Goal: Find specific page/section: Find specific page/section

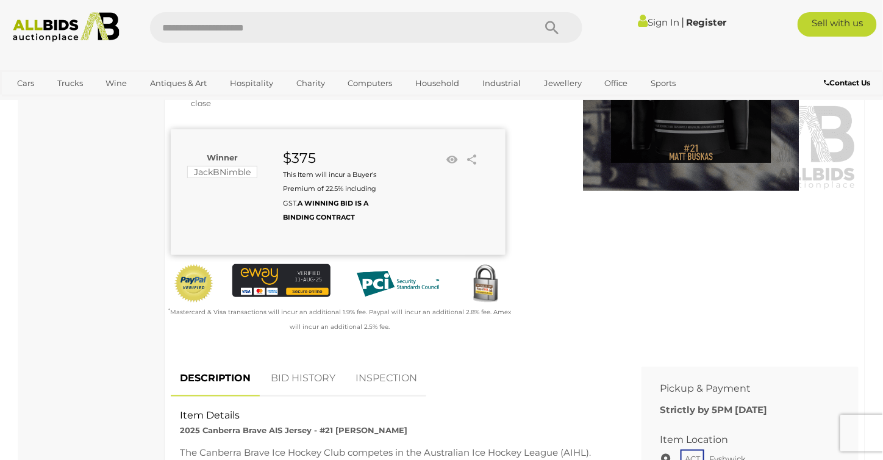
scroll to position [366, 0]
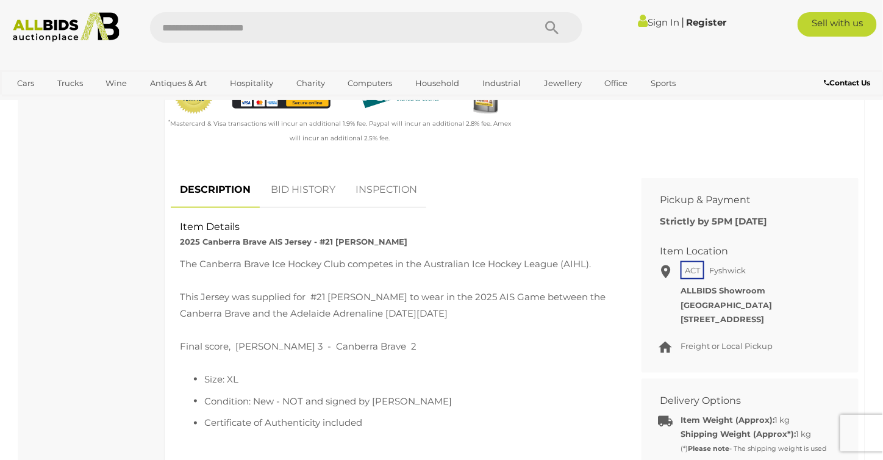
click at [302, 208] on link "BID HISTORY" at bounding box center [303, 190] width 83 height 36
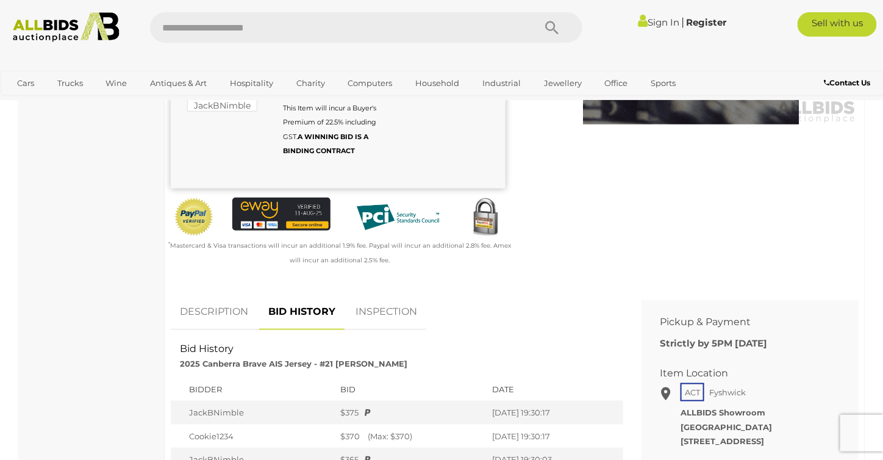
scroll to position [0, 0]
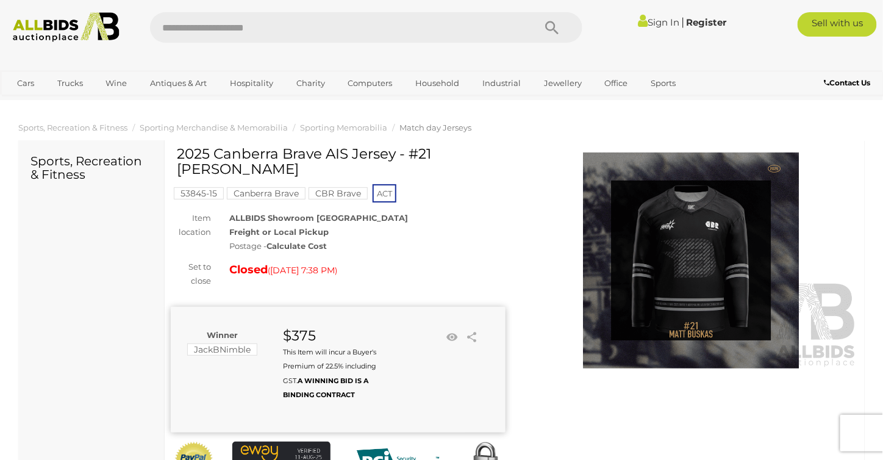
click at [328, 35] on input "text" at bounding box center [336, 27] width 372 height 30
type input "**********"
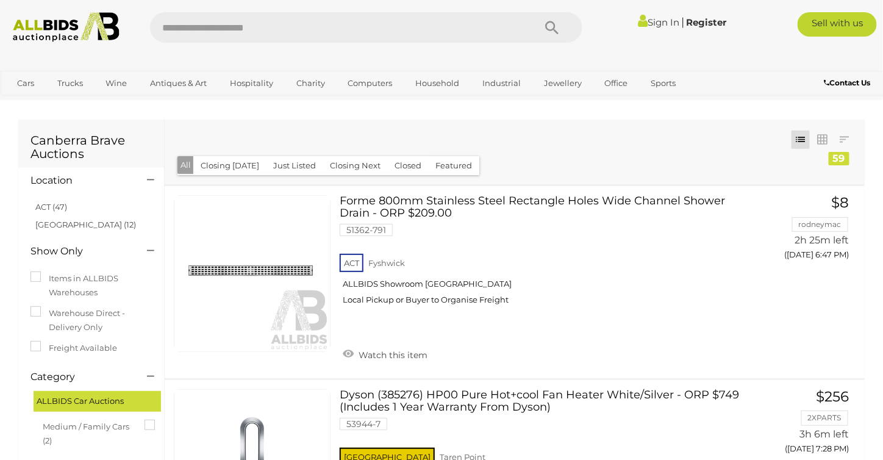
click at [305, 27] on input "text" at bounding box center [336, 27] width 372 height 30
type input "**********"
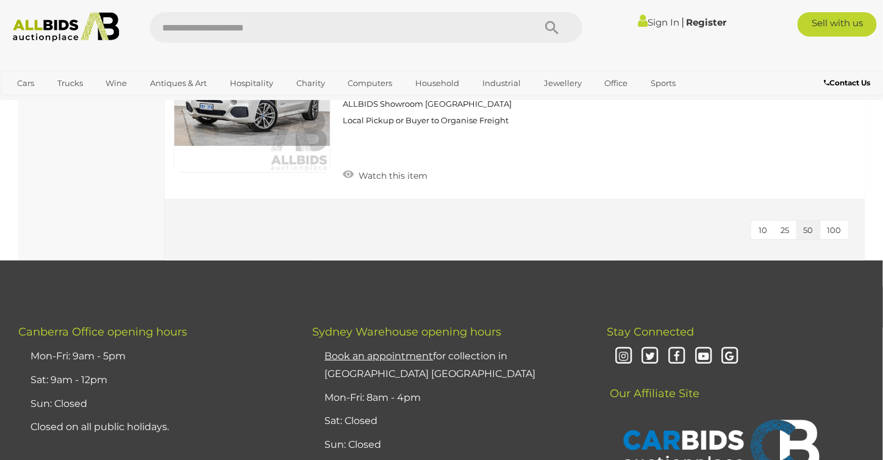
scroll to position [1342, 0]
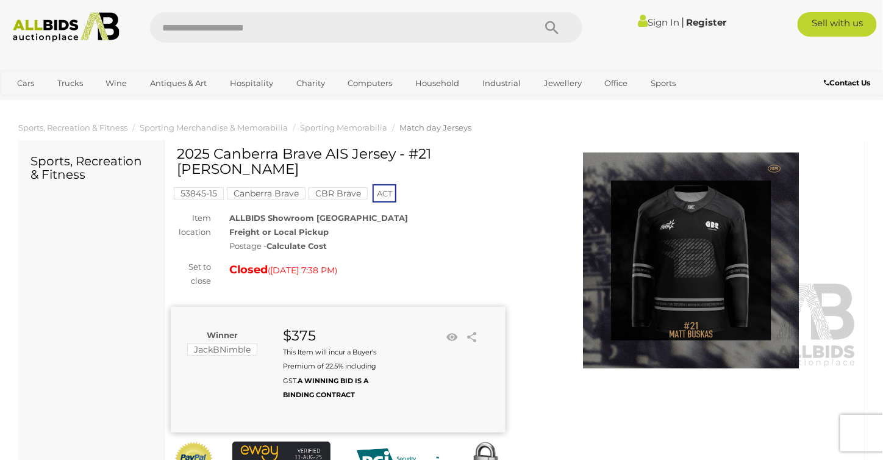
click at [441, 129] on span "Match day Jerseys" at bounding box center [435, 128] width 72 height 10
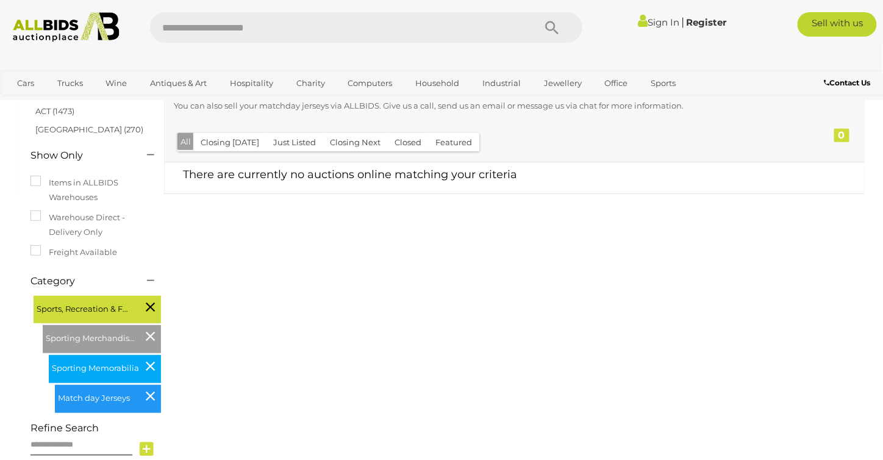
scroll to position [61, 0]
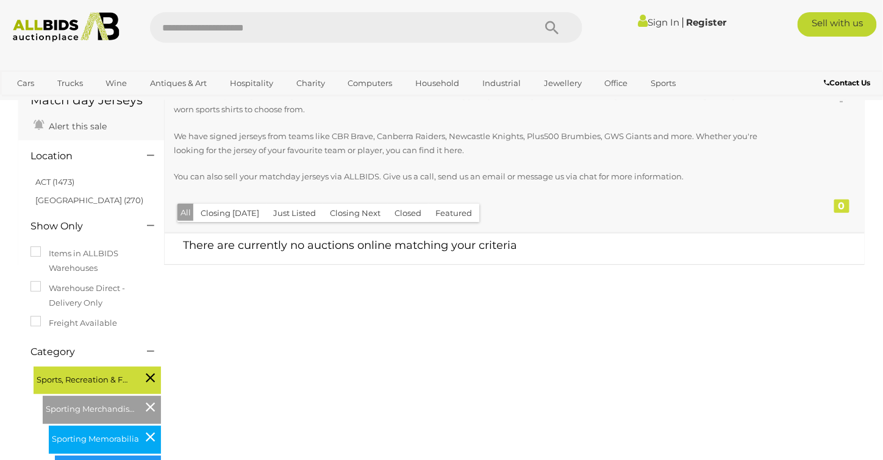
click at [408, 215] on button "Closed" at bounding box center [407, 213] width 41 height 19
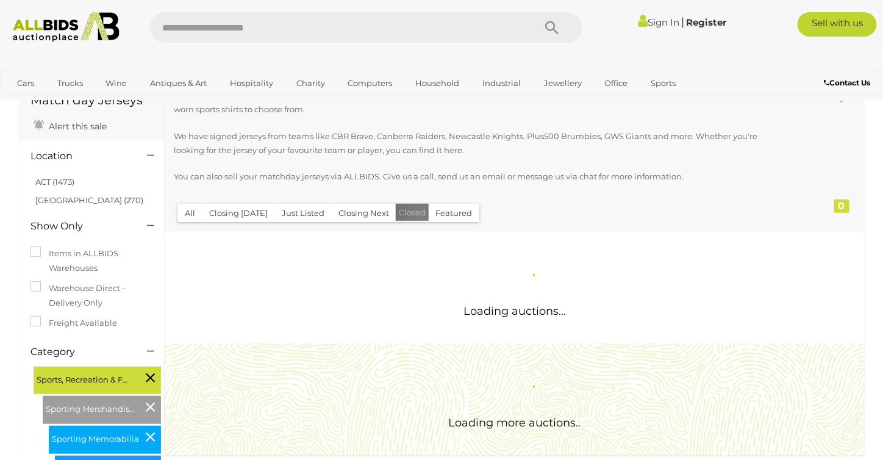
scroll to position [0, 0]
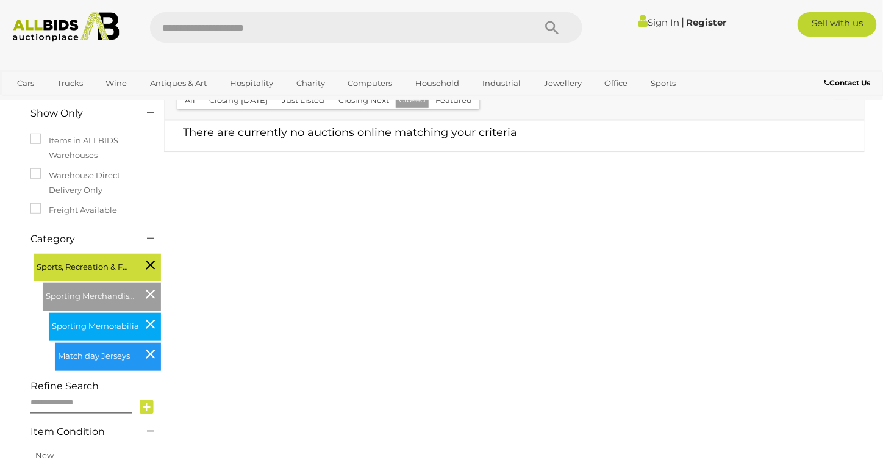
scroll to position [122, 0]
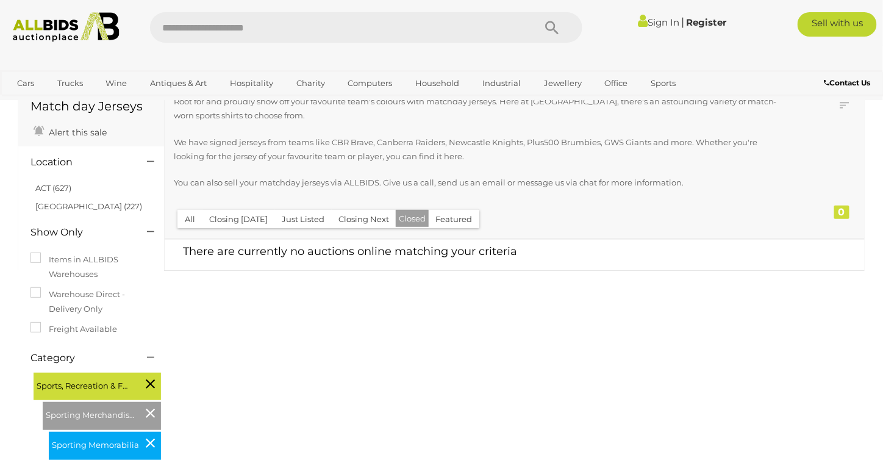
scroll to position [183, 0]
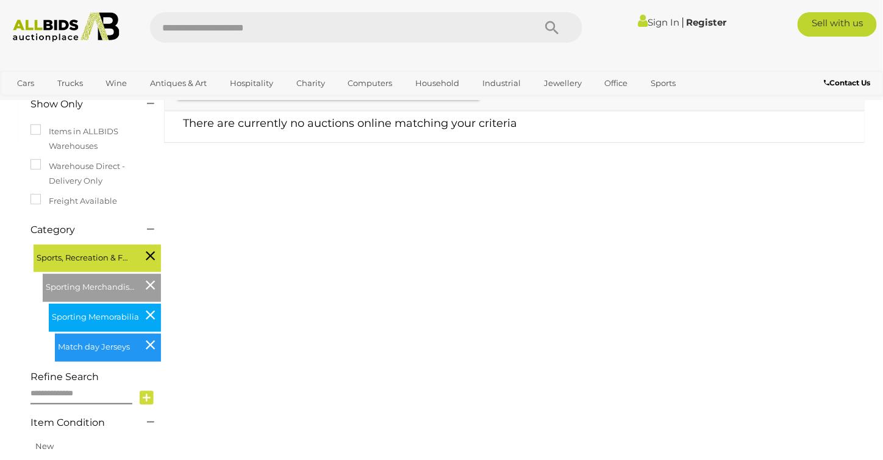
click at [84, 318] on span "Sporting Memorabilia" at bounding box center [97, 315] width 91 height 17
drag, startPoint x: 143, startPoint y: 341, endPoint x: 151, endPoint y: 347, distance: 10.1
click at [144, 342] on span "Match day Jerseys" at bounding box center [103, 345] width 91 height 17
click at [151, 347] on icon at bounding box center [150, 345] width 9 height 16
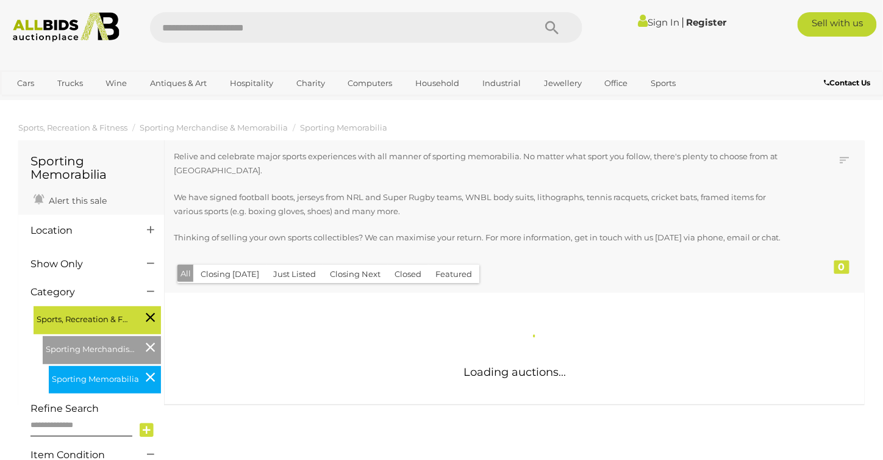
click at [402, 278] on button "Closed" at bounding box center [407, 274] width 41 height 19
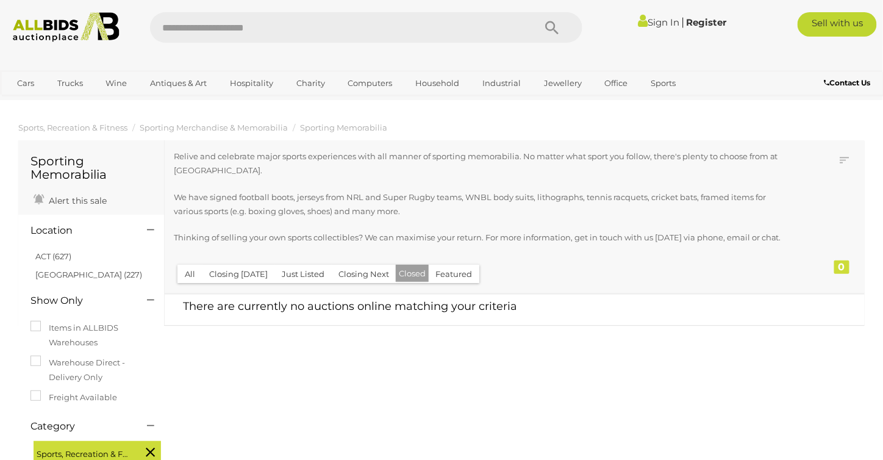
scroll to position [171, 0]
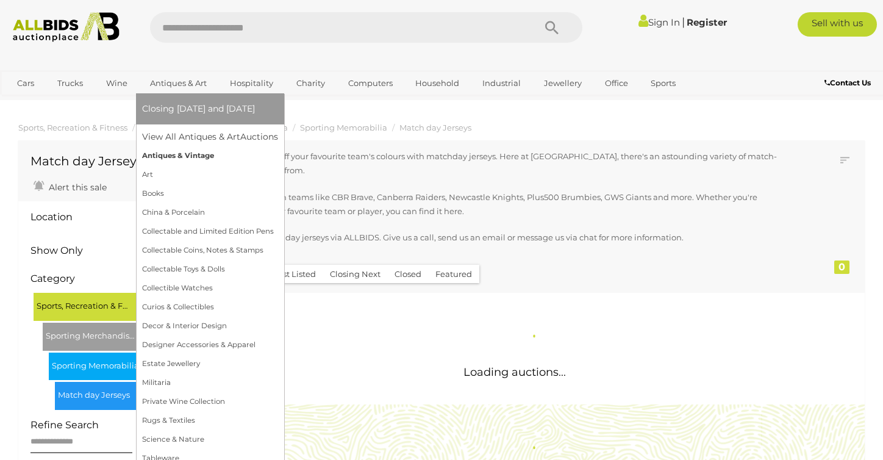
scroll to position [183, 0]
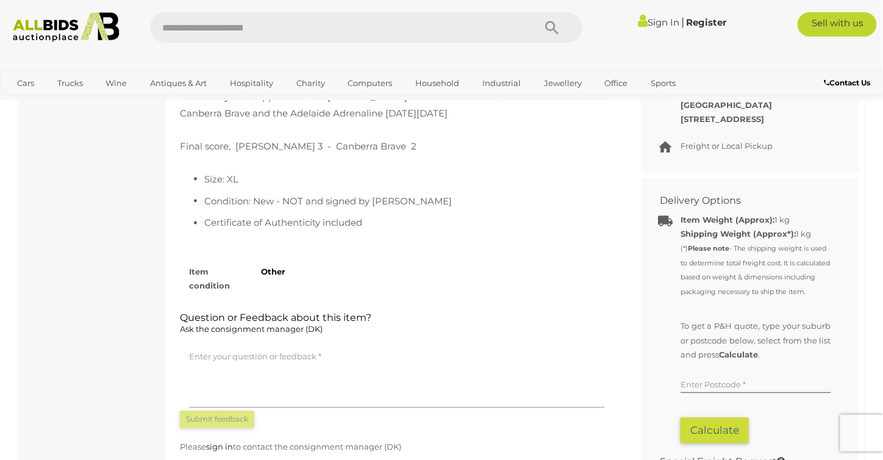
scroll to position [549, 0]
